Goal: Information Seeking & Learning: Learn about a topic

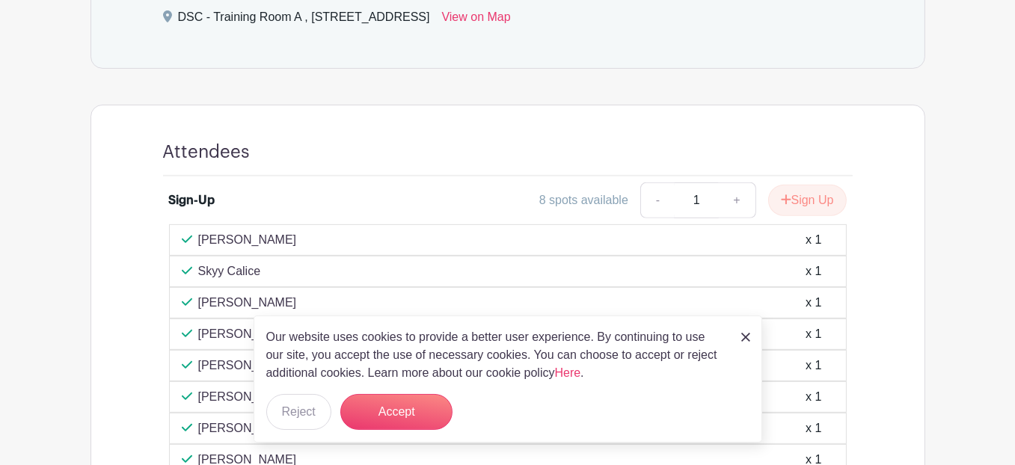
scroll to position [823, 0]
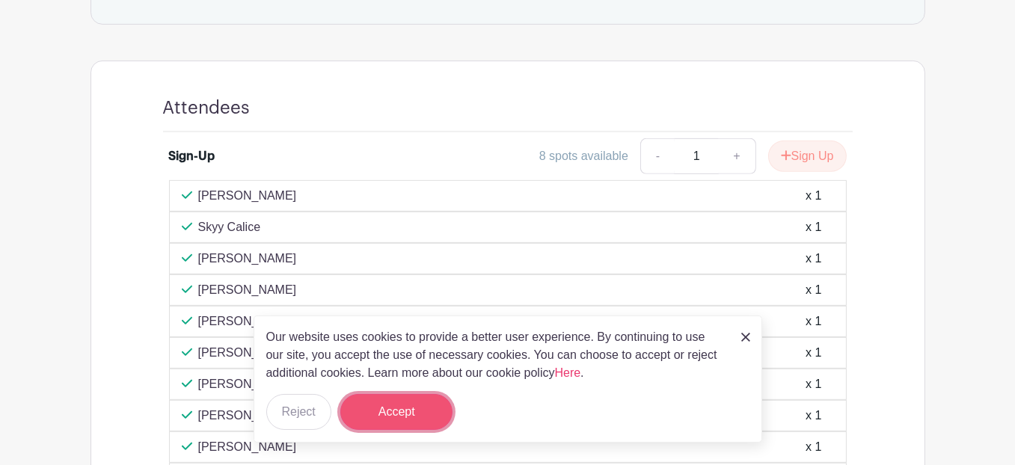
click at [374, 401] on button "Accept" at bounding box center [396, 412] width 112 height 36
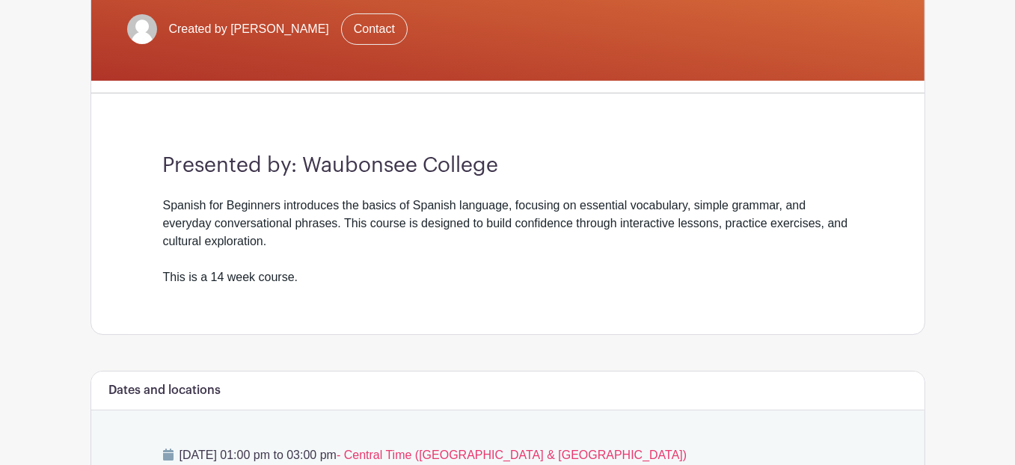
scroll to position [75, 0]
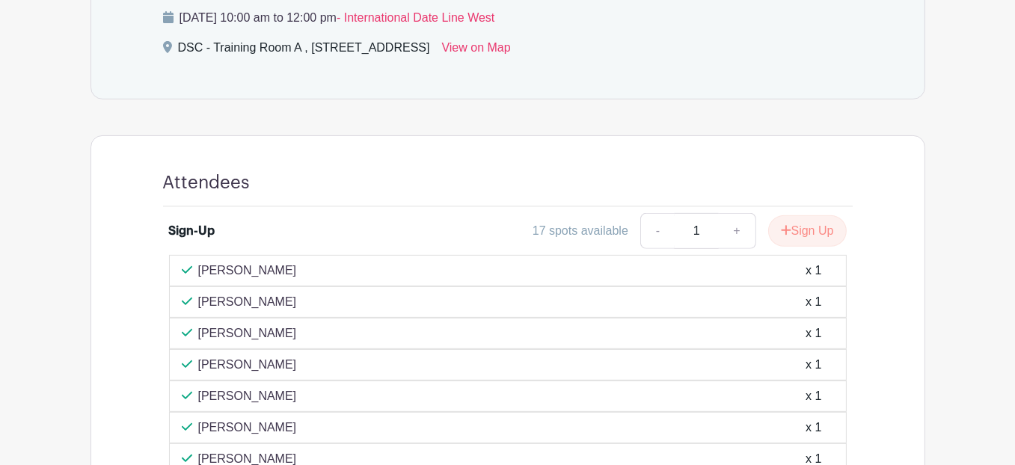
scroll to position [823, 0]
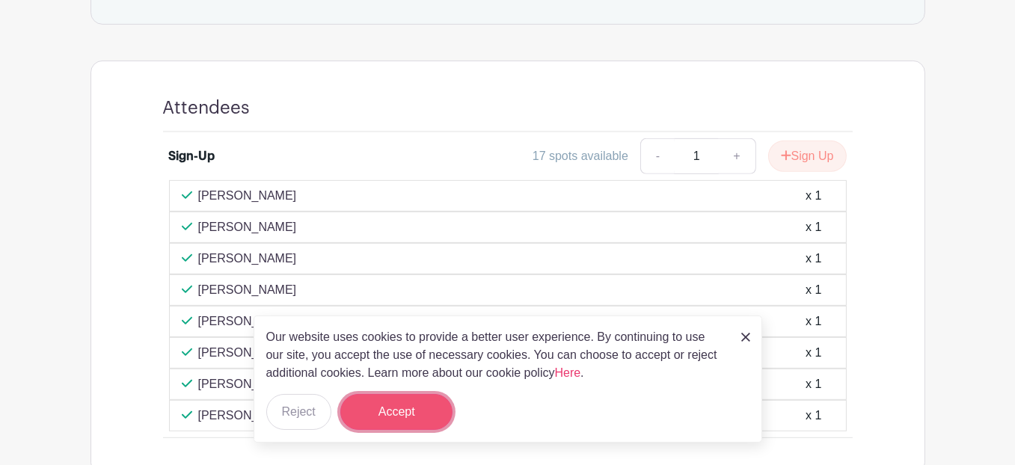
click at [394, 405] on button "Accept" at bounding box center [396, 412] width 112 height 36
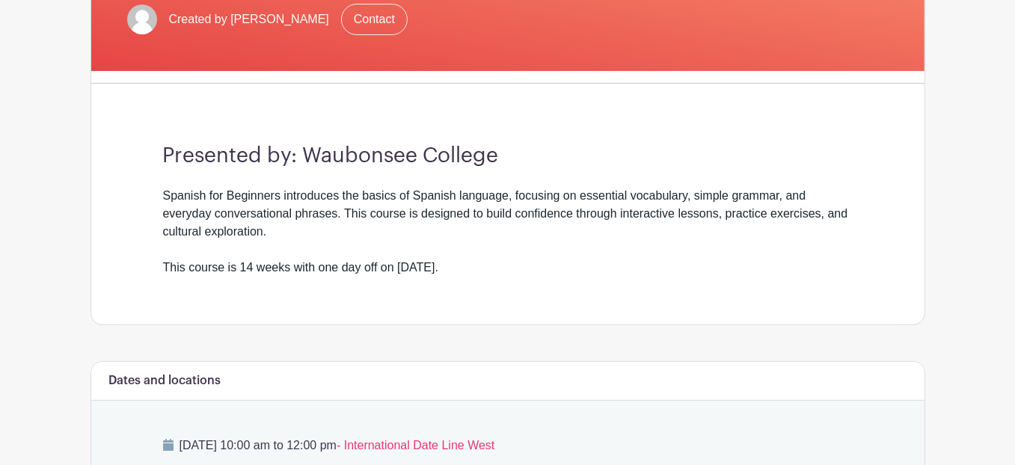
scroll to position [171, 0]
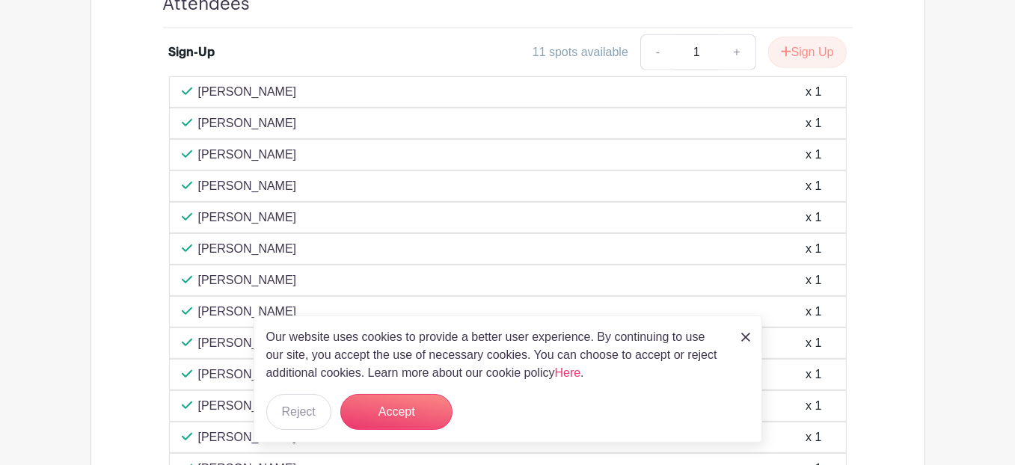
scroll to position [973, 0]
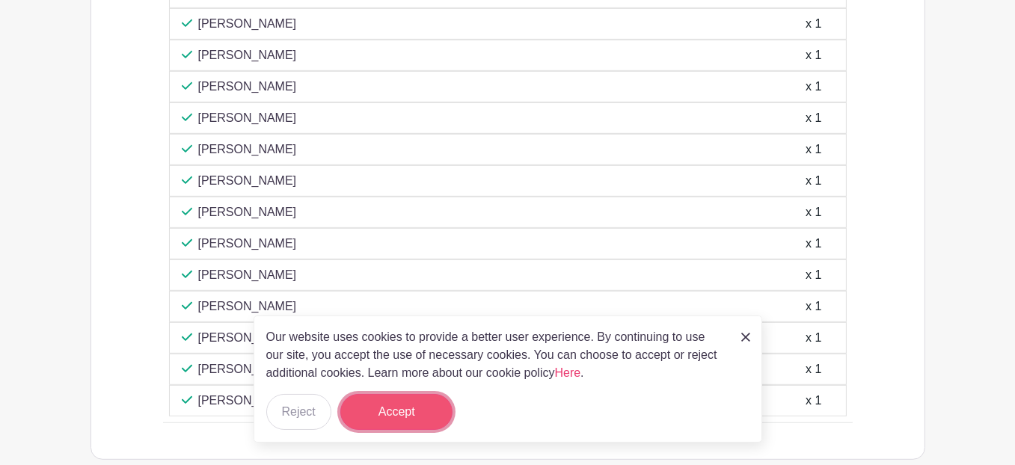
click at [408, 412] on button "Accept" at bounding box center [396, 412] width 112 height 36
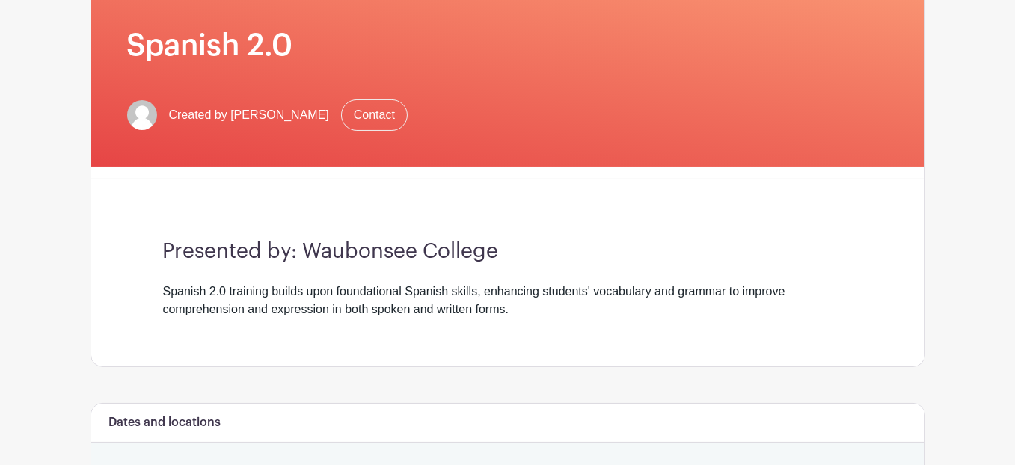
scroll to position [0, 0]
